Goal: Check status: Check status

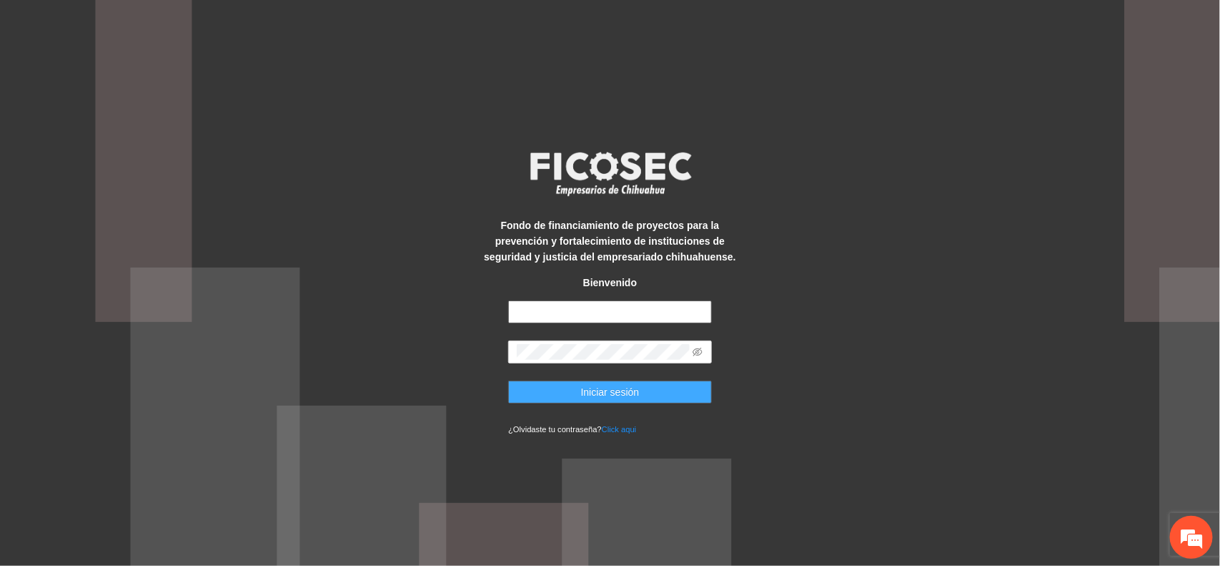
type input "**********"
click at [563, 393] on button "Iniciar sesión" at bounding box center [610, 391] width 204 height 23
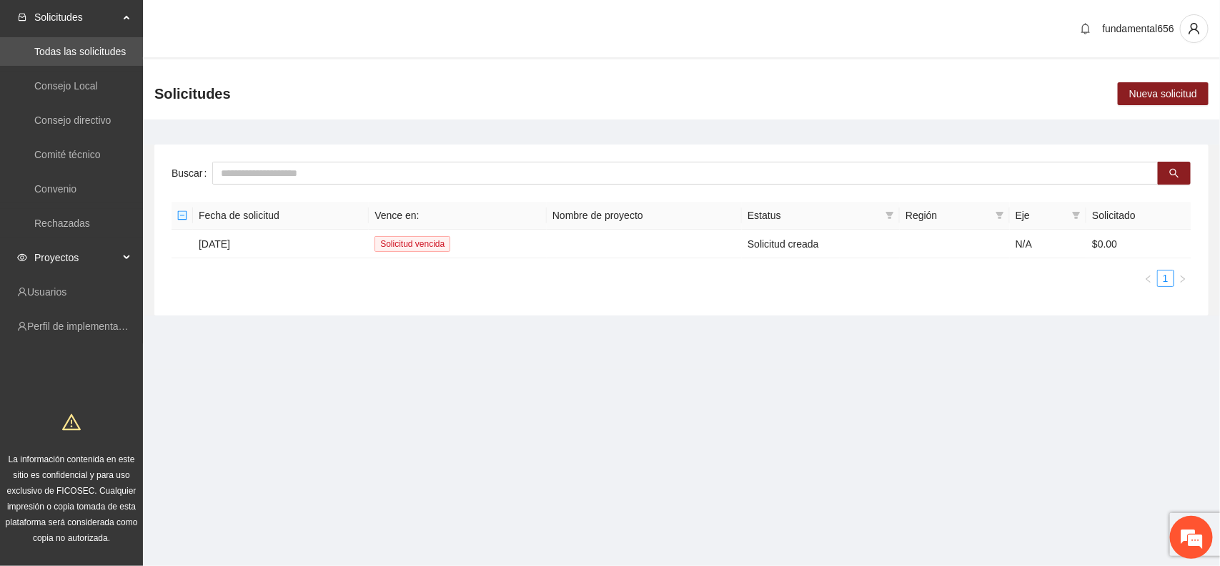
click at [72, 262] on span "Proyectos" at bounding box center [76, 257] width 84 height 29
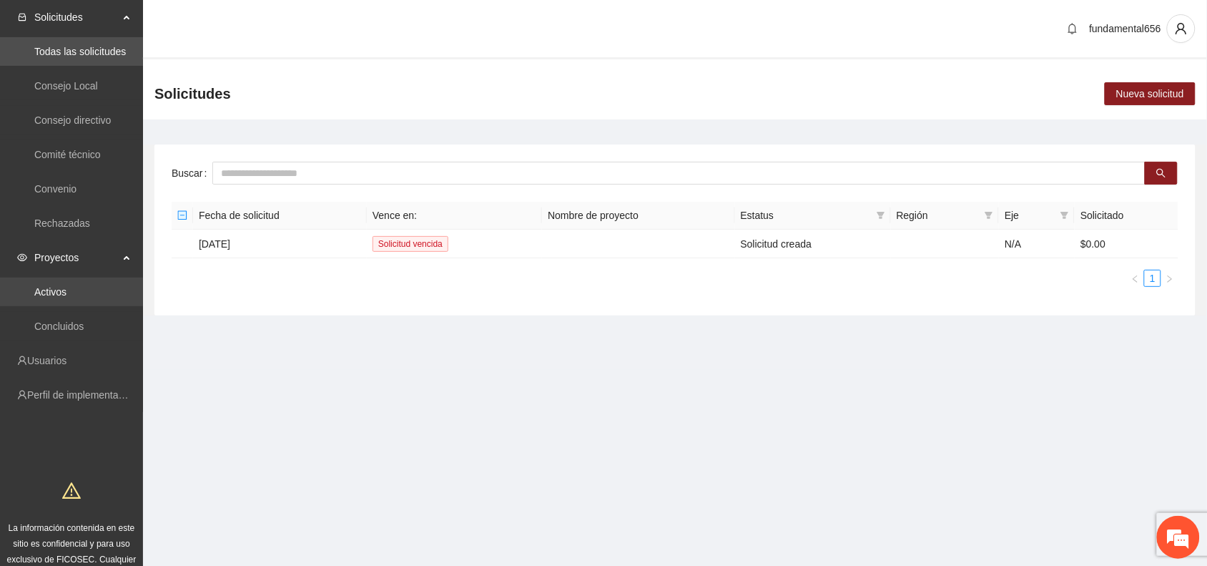
click at [49, 297] on link "Activos" at bounding box center [50, 291] width 32 height 11
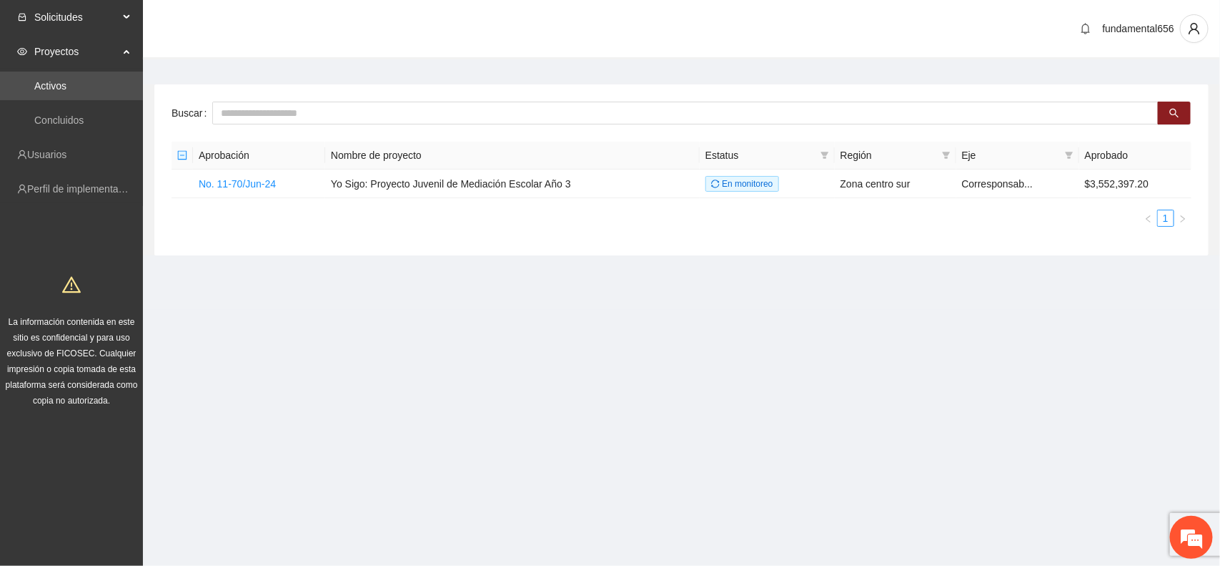
click at [69, 19] on span "Solicitudes" at bounding box center [76, 17] width 84 height 29
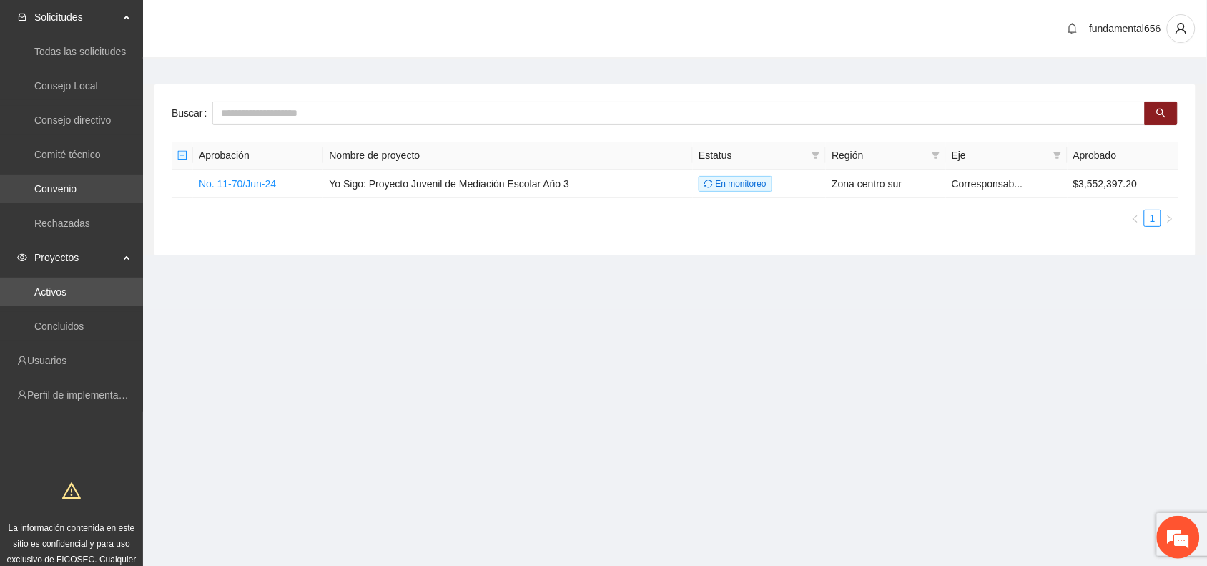
click at [76, 183] on link "Convenio" at bounding box center [55, 188] width 42 height 11
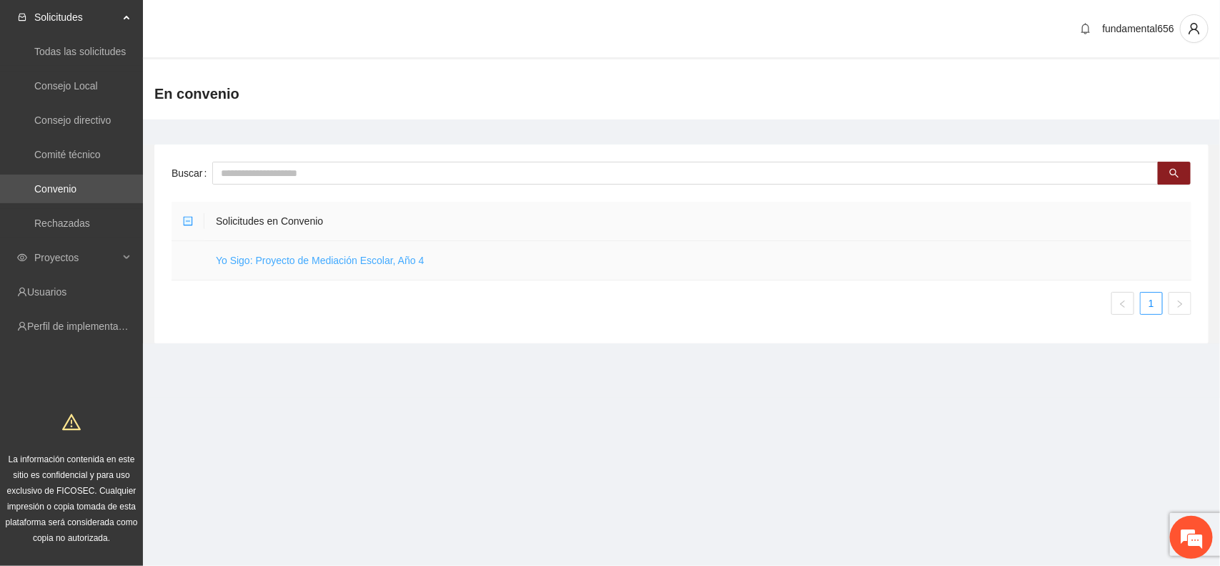
click at [259, 262] on link "Yo Sigo: Proyecto de Mediación Escolar, Año 4" at bounding box center [320, 260] width 208 height 11
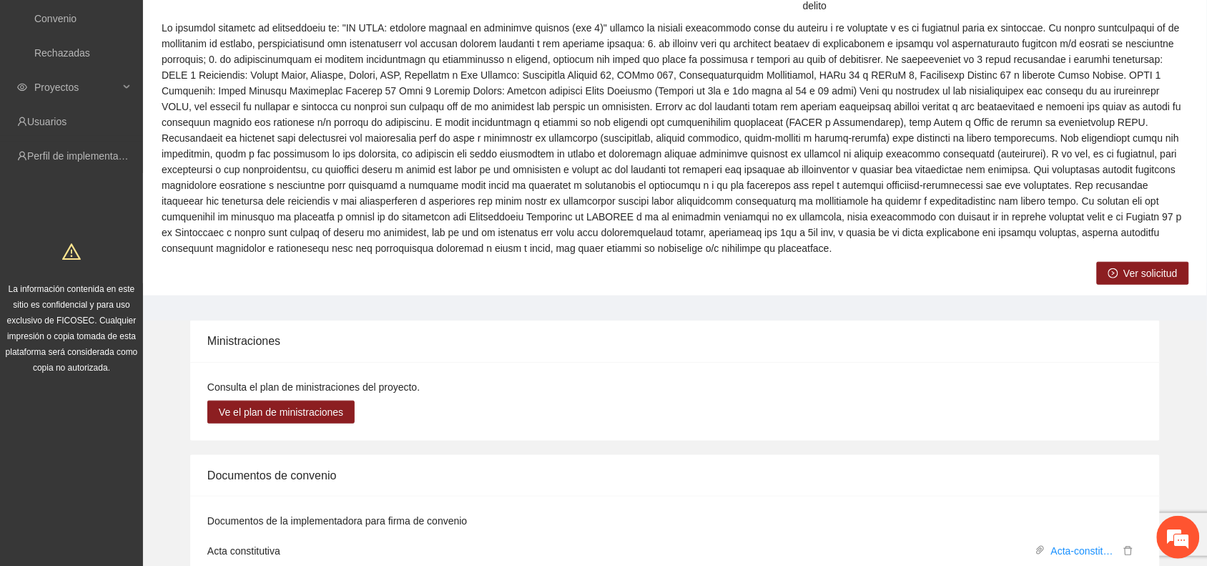
scroll to position [268, 0]
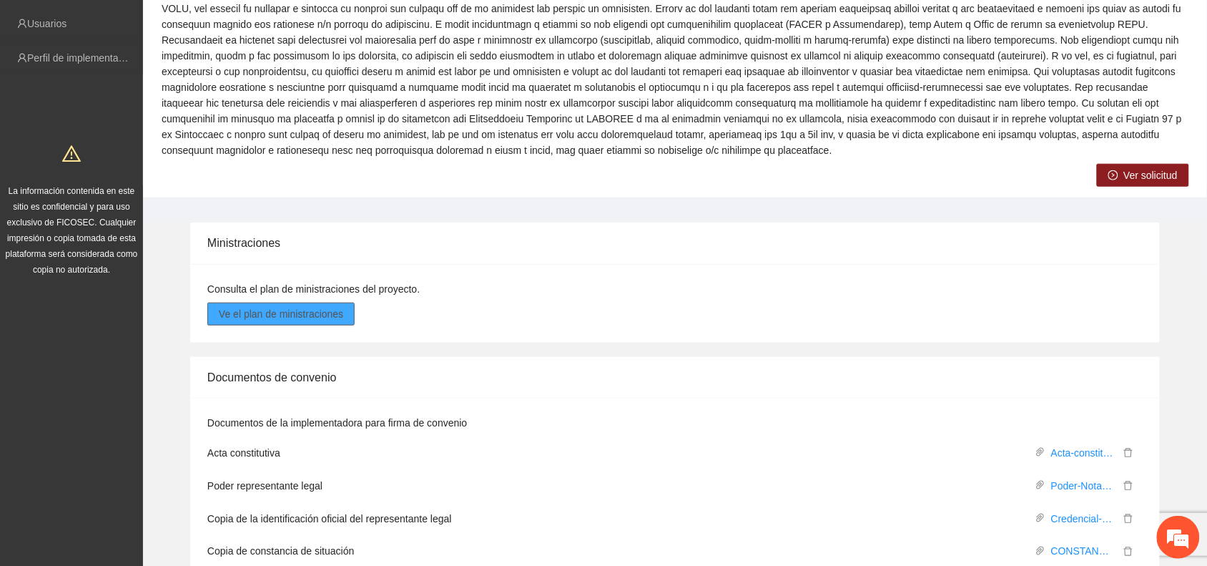
click at [240, 320] on span "Ve el plan de ministraciones" at bounding box center [281, 314] width 124 height 16
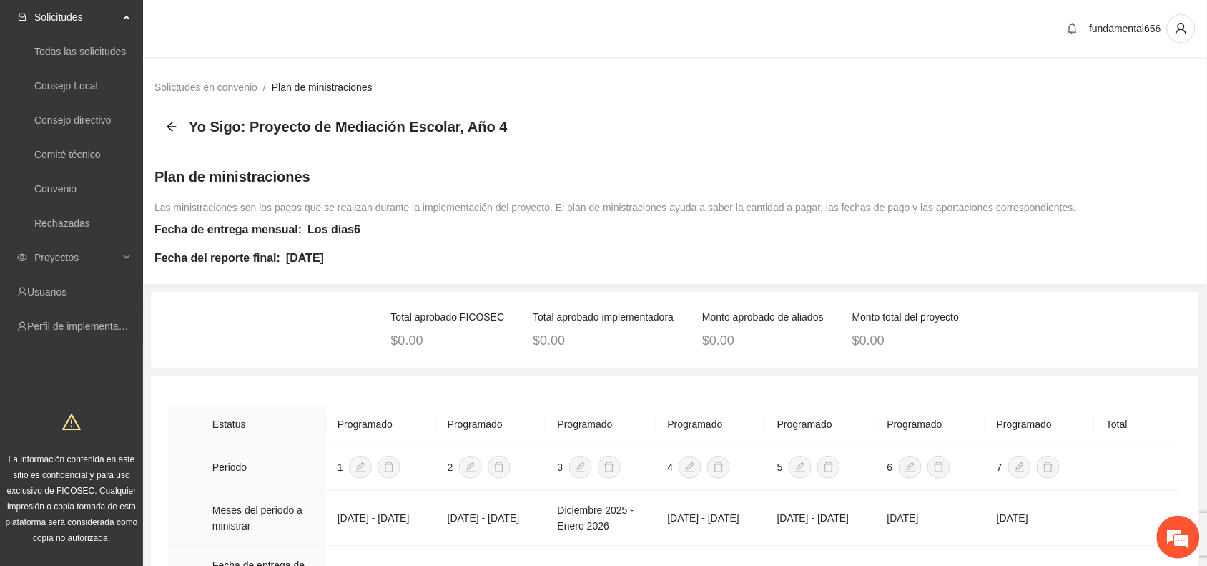
click at [315, 83] on link "Plan de ministraciones" at bounding box center [322, 87] width 101 height 11
